Goal: Transaction & Acquisition: Purchase product/service

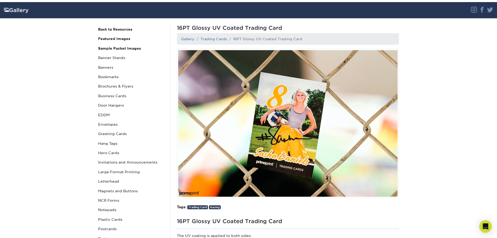
scroll to position [130, 0]
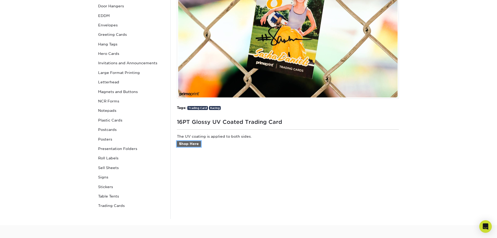
click at [184, 144] on link "Shop Here" at bounding box center [189, 144] width 24 height 6
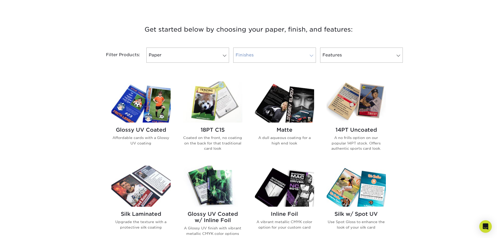
scroll to position [183, 0]
click at [288, 103] on img at bounding box center [284, 101] width 59 height 41
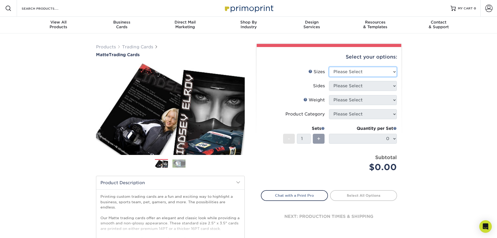
click at [346, 72] on select "Please Select 2.5" x 3.5"" at bounding box center [363, 72] width 68 height 10
select select "2.50x3.50"
click at [329, 67] on select "Please Select 2.5" x 3.5"" at bounding box center [363, 72] width 68 height 10
click at [344, 86] on select "Please Select Print Both Sides Print Front Only" at bounding box center [363, 86] width 68 height 10
select select "32d3c223-f82c-492b-b915-ba065a00862f"
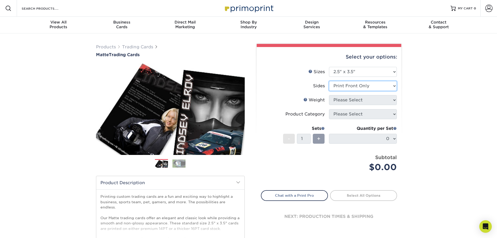
click at [329, 81] on select "Please Select Print Both Sides Print Front Only" at bounding box center [363, 86] width 68 height 10
click at [341, 99] on select "Please Select 16PT 14PT" at bounding box center [363, 100] width 68 height 10
select select "14PT"
click at [329, 95] on select "Please Select 16PT 14PT" at bounding box center [363, 100] width 68 height 10
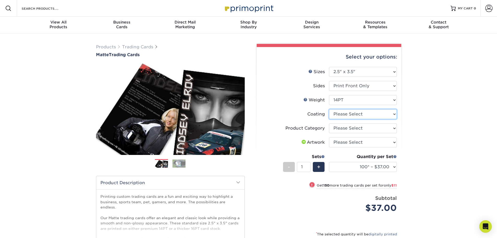
click at [345, 110] on select at bounding box center [363, 114] width 68 height 10
select select "121bb7b5-3b4d-429f-bd8d-bbf80e953313"
click at [329, 109] on select at bounding box center [363, 114] width 68 height 10
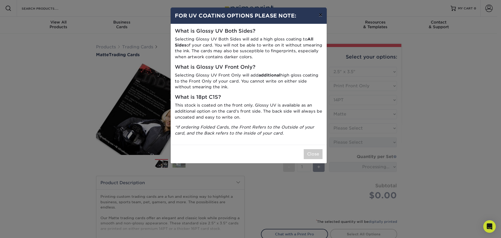
click at [320, 14] on button "×" at bounding box center [320, 15] width 12 height 15
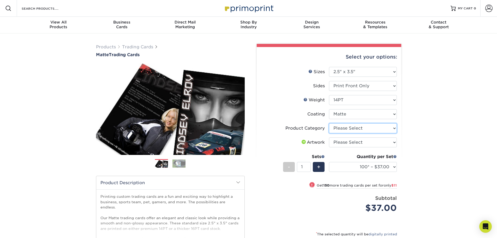
click at [354, 128] on select "Please Select Trading Cards" at bounding box center [363, 128] width 68 height 10
select select "c2f9bce9-36c2-409d-b101-c29d9d031e18"
click at [329, 123] on select "Please Select Trading Cards" at bounding box center [363, 128] width 68 height 10
click at [353, 143] on select "Please Select I will upload files I need a design - $100" at bounding box center [363, 142] width 68 height 10
select select "upload"
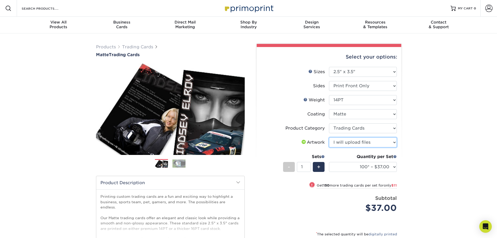
click at [329, 137] on select "Please Select I will upload files I need a design - $100" at bounding box center [363, 142] width 68 height 10
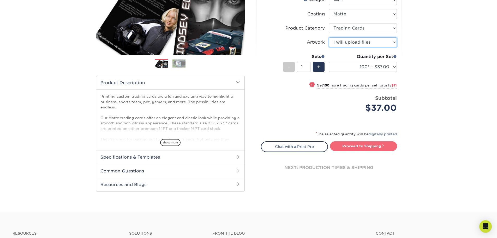
scroll to position [104, 0]
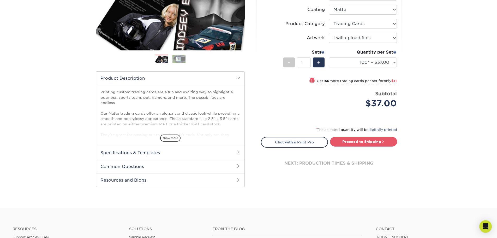
click at [185, 151] on h2 "Specifications & Templates" at bounding box center [170, 153] width 148 height 14
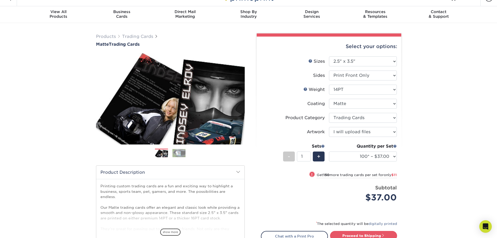
scroll to position [0, 0]
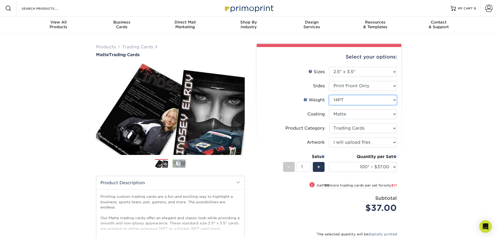
click at [346, 97] on select "Please Select 16PT 14PT" at bounding box center [363, 100] width 68 height 10
select select "16PT"
click at [329, 95] on select "Please Select 16PT 14PT" at bounding box center [363, 100] width 68 height 10
select select "-1"
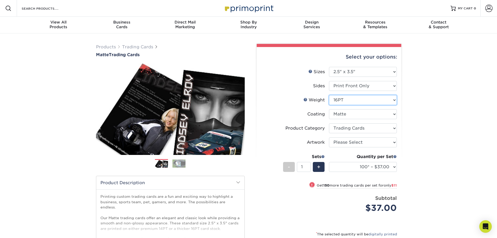
select select "-1"
click at [365, 115] on select at bounding box center [363, 114] width 68 height 10
select select "121bb7b5-3b4d-429f-bd8d-bbf80e953313"
click at [329, 109] on select at bounding box center [363, 114] width 68 height 10
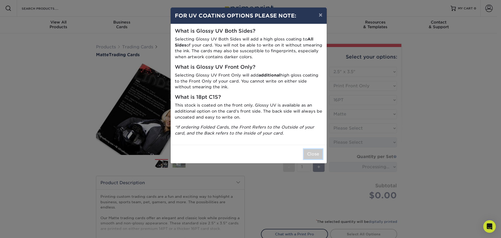
click at [317, 152] on button "Close" at bounding box center [313, 154] width 19 height 10
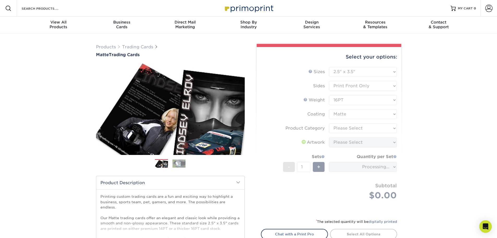
click at [351, 127] on form "Sizes Help Sizes Please Select 2.5" x 3.5" Sides Please Select 16PT - 1" at bounding box center [329, 139] width 136 height 145
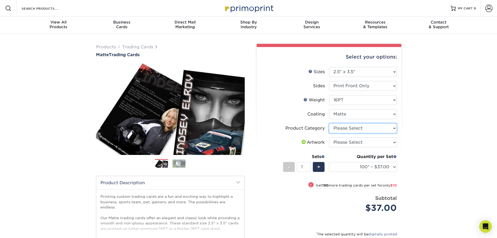
click at [349, 127] on select "Please Select Trading Cards" at bounding box center [363, 128] width 68 height 10
select select "c2f9bce9-36c2-409d-b101-c29d9d031e18"
click at [329, 123] on select "Please Select Trading Cards" at bounding box center [363, 128] width 68 height 10
click at [347, 142] on select "Please Select I will upload files I need a design - $100" at bounding box center [363, 142] width 68 height 10
select select "upload"
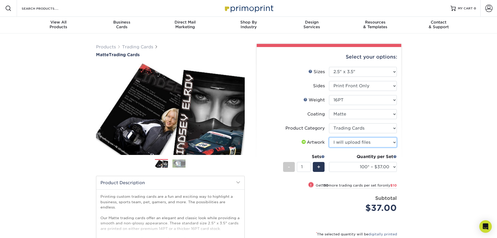
click at [329, 137] on select "Please Select I will upload files I need a design - $100" at bounding box center [363, 142] width 68 height 10
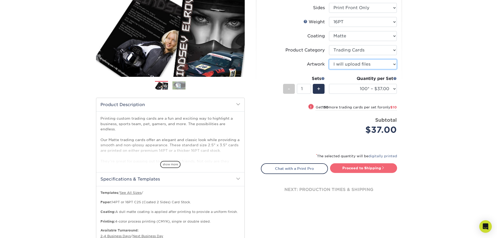
scroll to position [78, 0]
click at [333, 121] on div "Subtotal $37.00" at bounding box center [365, 126] width 64 height 20
click at [352, 171] on link "Proceed to Shipping" at bounding box center [363, 167] width 67 height 9
type input "Set 1"
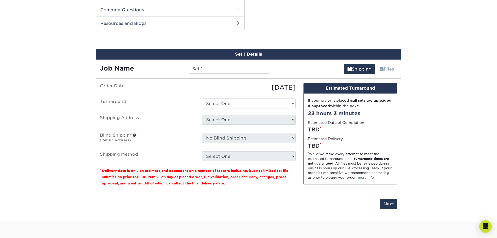
scroll to position [327, 0]
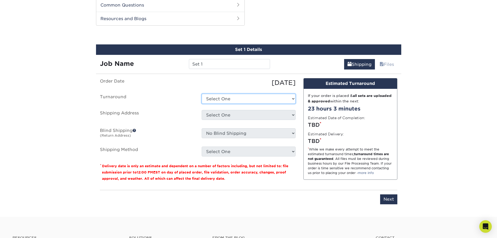
click at [229, 97] on select "Select One 2-4 Business Days 2 Day Next Business Day" at bounding box center [249, 99] width 94 height 10
select select "a698017f-640b-4956-b106-a88c02c41331"
click at [202, 94] on select "Select One 2-4 Business Days 2 Day Next Business Day" at bounding box center [249, 99] width 94 height 10
click at [224, 116] on select "Select One + Add New Address - Login" at bounding box center [249, 115] width 94 height 10
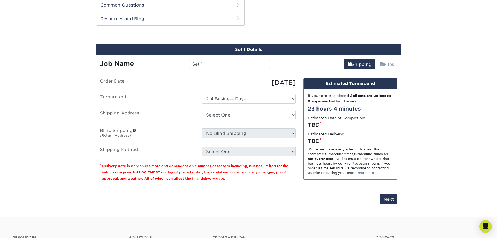
click at [163, 106] on ul "Order Date 08/19/2025 Turnaround Select One 2-4 Business Days 2 Day Next Busine…" at bounding box center [198, 117] width 196 height 78
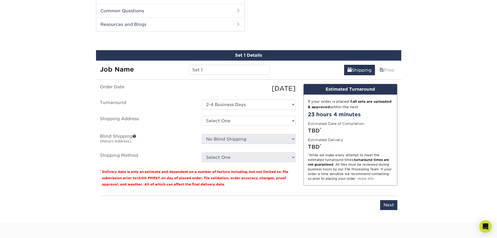
scroll to position [301, 0]
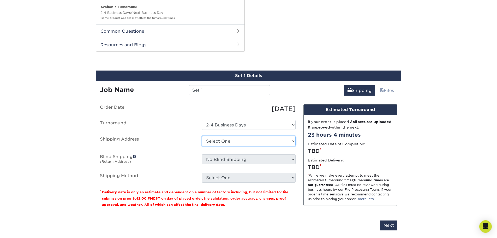
click at [229, 142] on select "Select One + Add New Address - Login" at bounding box center [249, 141] width 94 height 10
select select "newaddress"
click at [202, 136] on select "Select One + Add New Address - Login" at bounding box center [249, 141] width 94 height 10
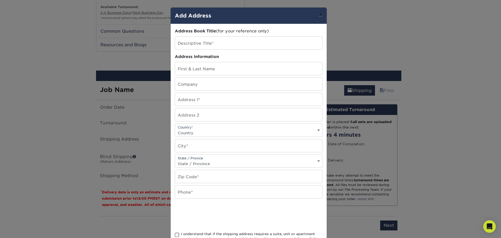
click at [318, 16] on button "×" at bounding box center [320, 15] width 12 height 15
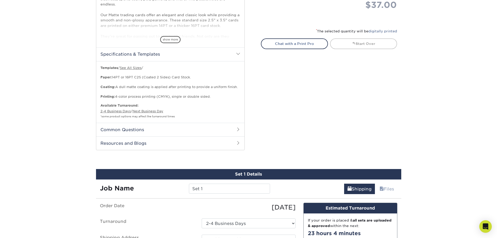
scroll to position [118, 0]
